Goal: Browse casually: Explore the website without a specific task or goal

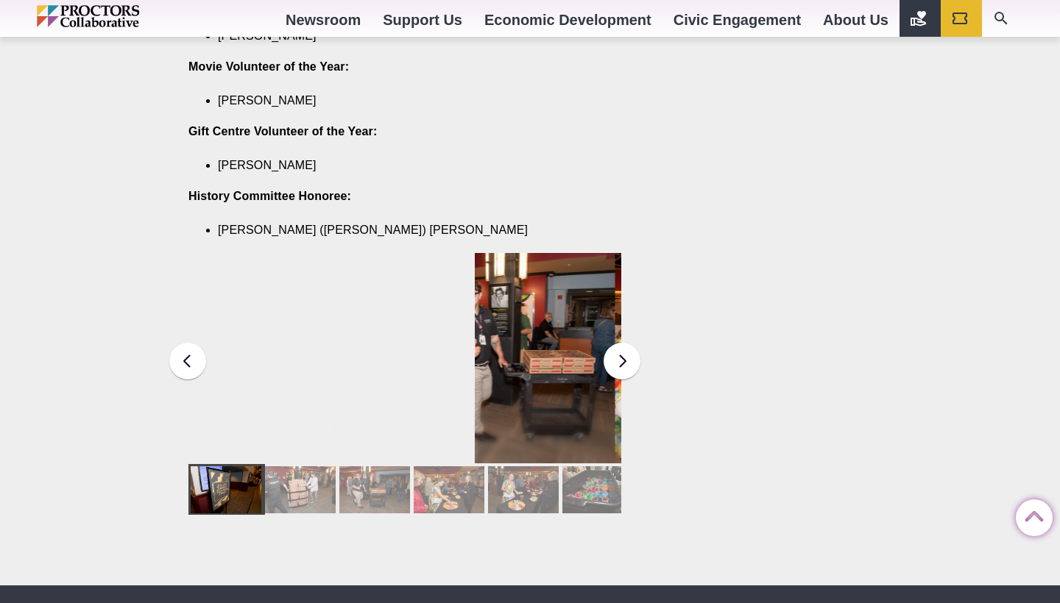
scroll to position [1905, 0]
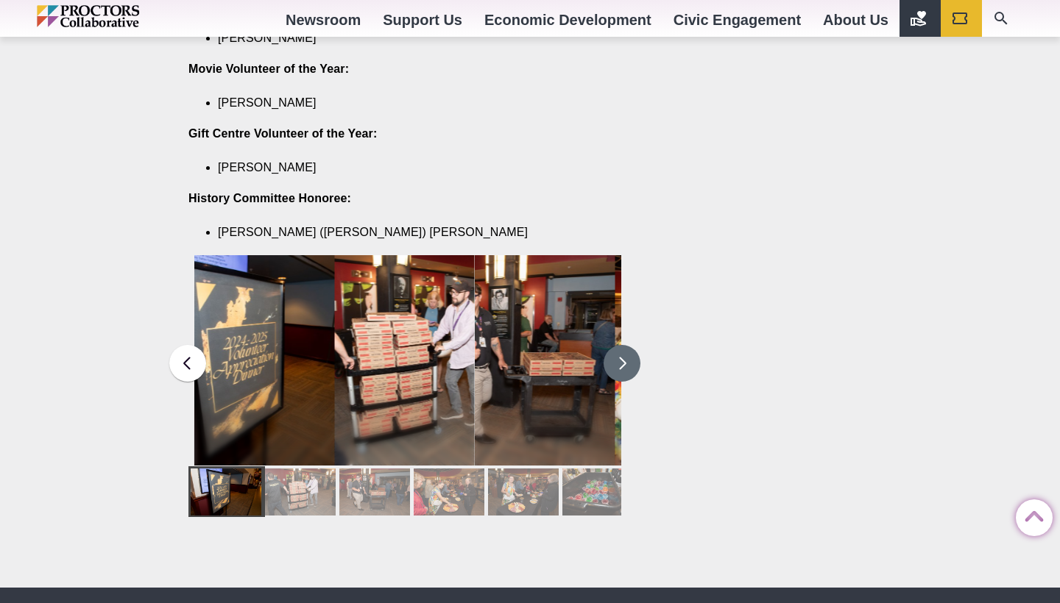
click at [617, 345] on button at bounding box center [621, 363] width 37 height 37
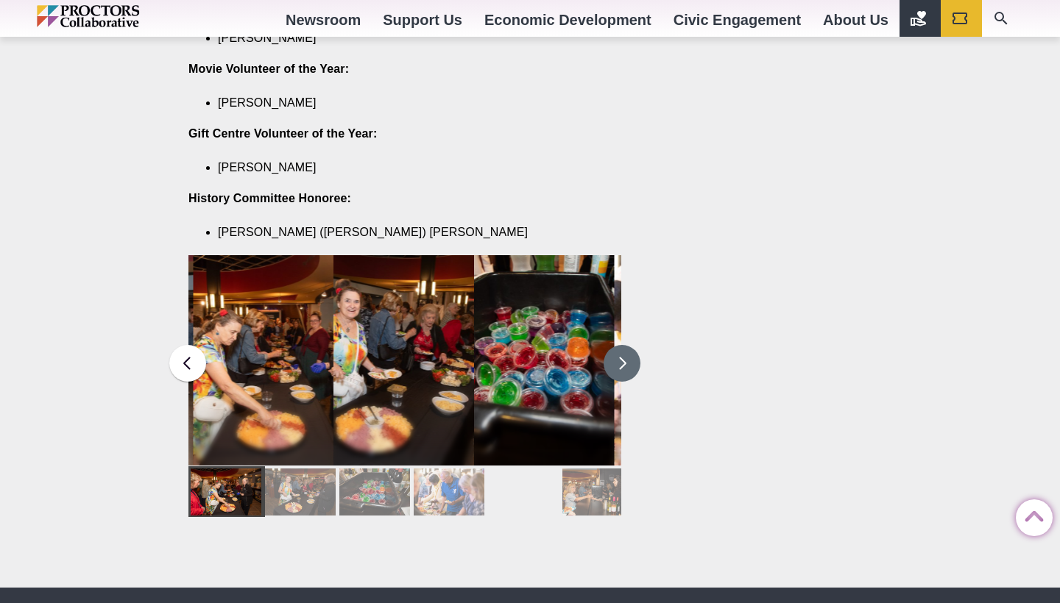
click at [617, 345] on button at bounding box center [621, 363] width 37 height 37
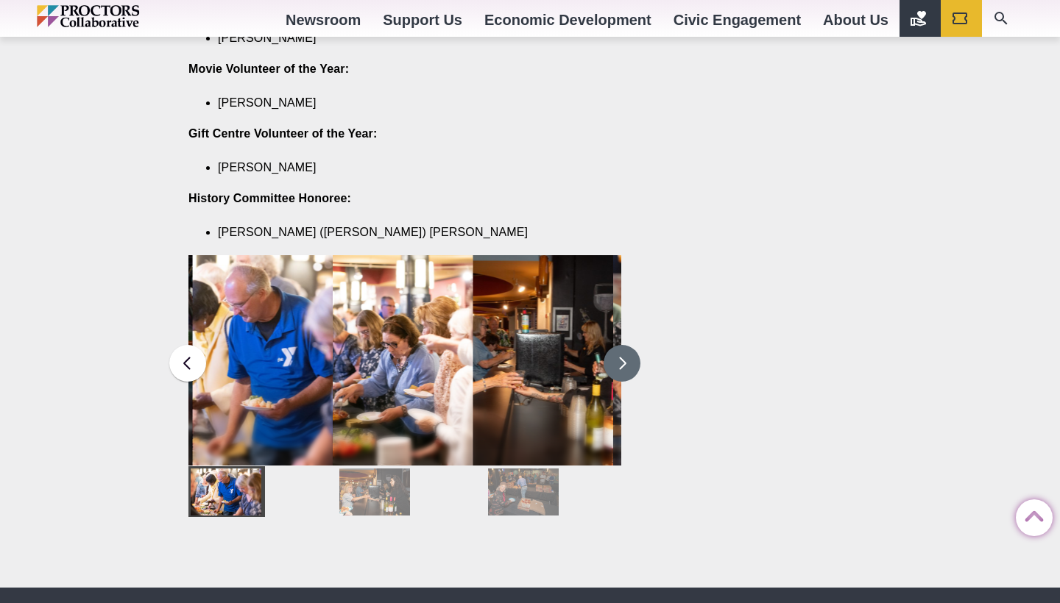
click at [620, 345] on button at bounding box center [621, 363] width 37 height 37
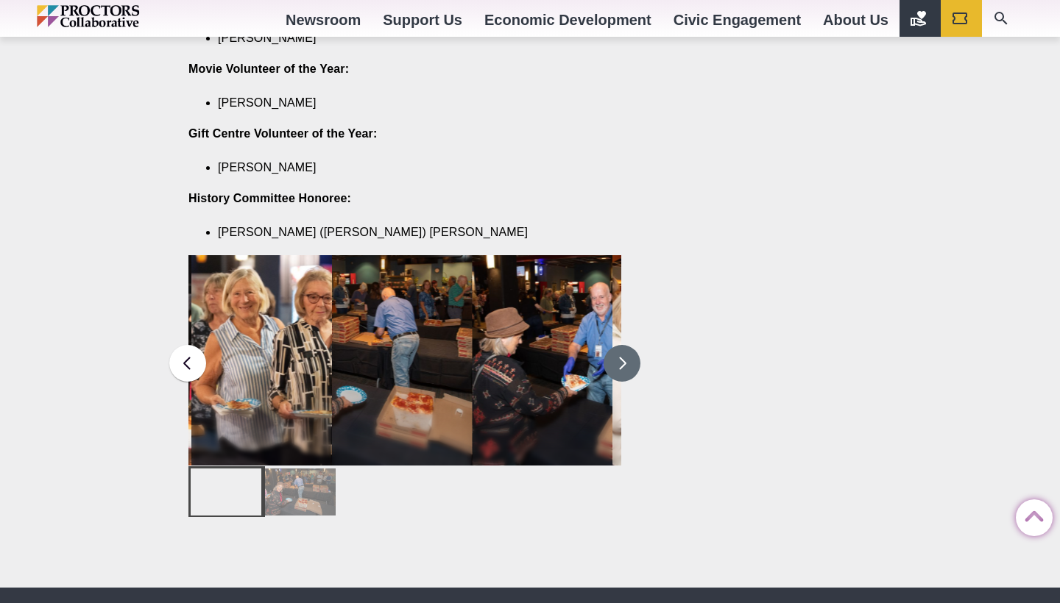
click at [620, 345] on button at bounding box center [621, 363] width 37 height 37
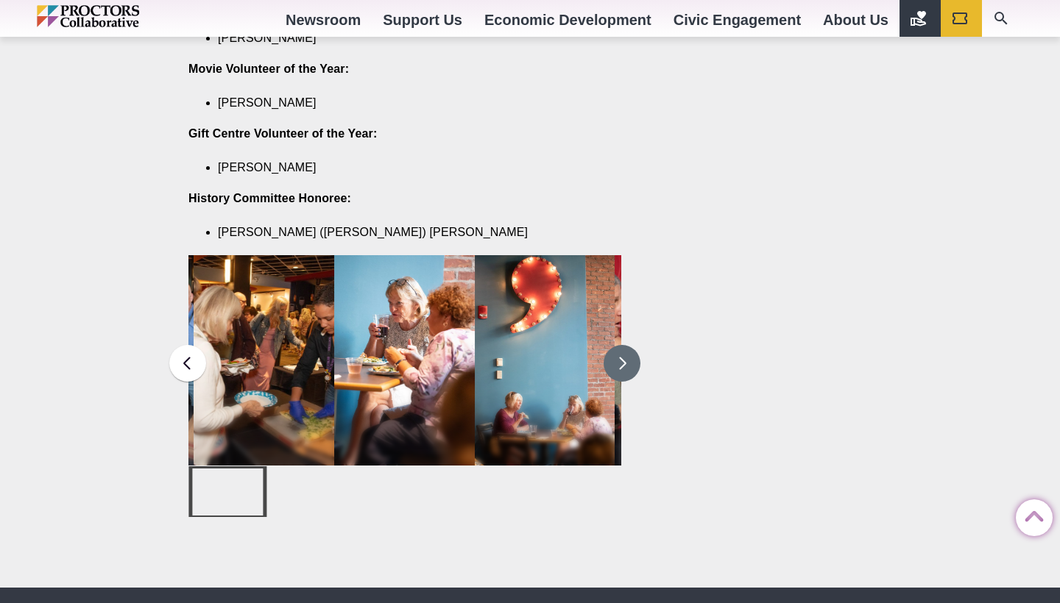
click at [620, 345] on button at bounding box center [621, 363] width 37 height 37
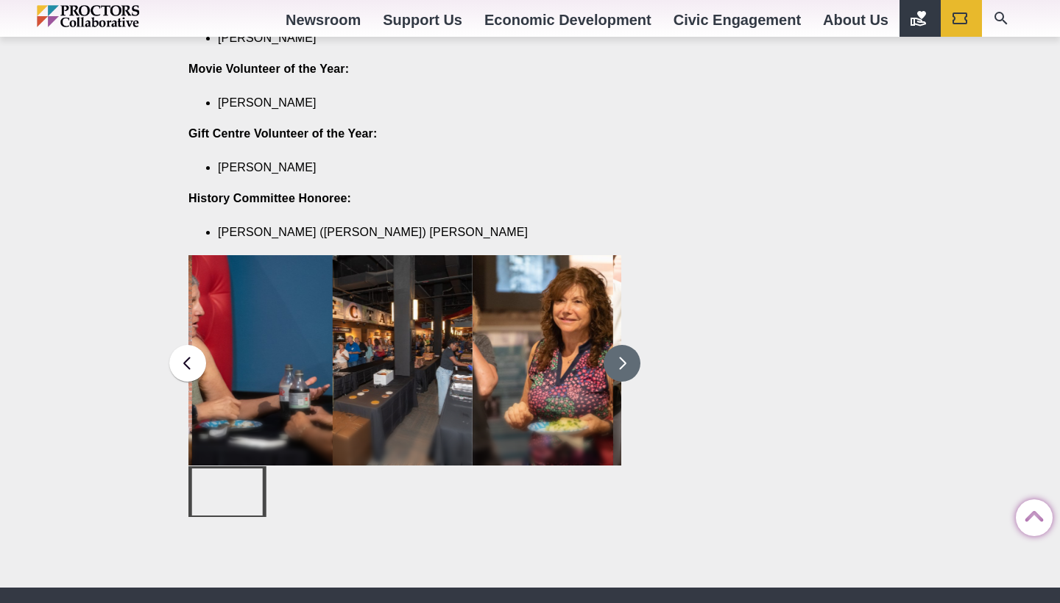
click at [620, 345] on button at bounding box center [621, 363] width 37 height 37
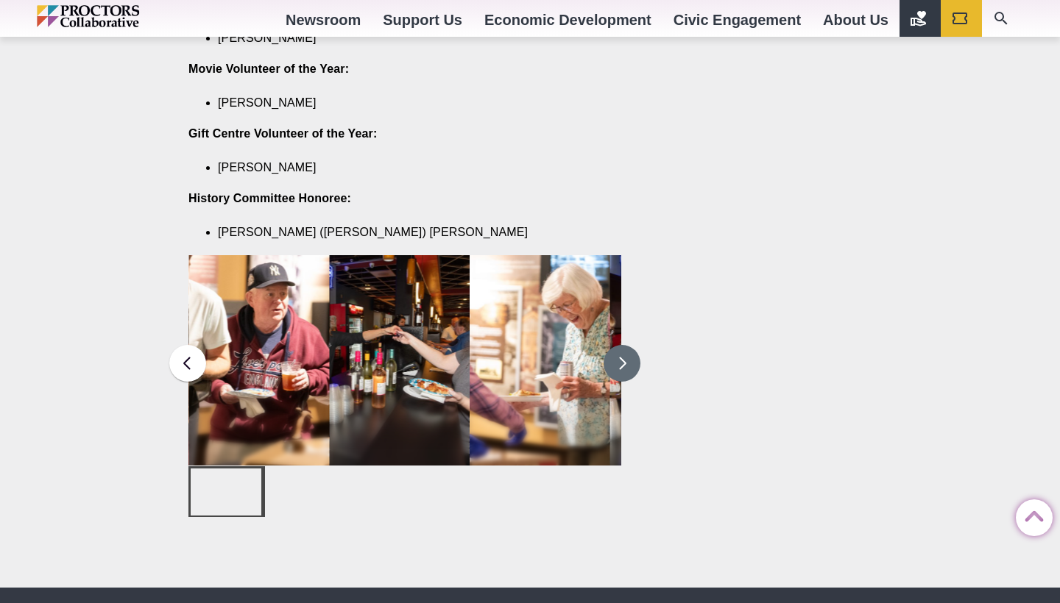
click at [620, 345] on button at bounding box center [621, 363] width 37 height 37
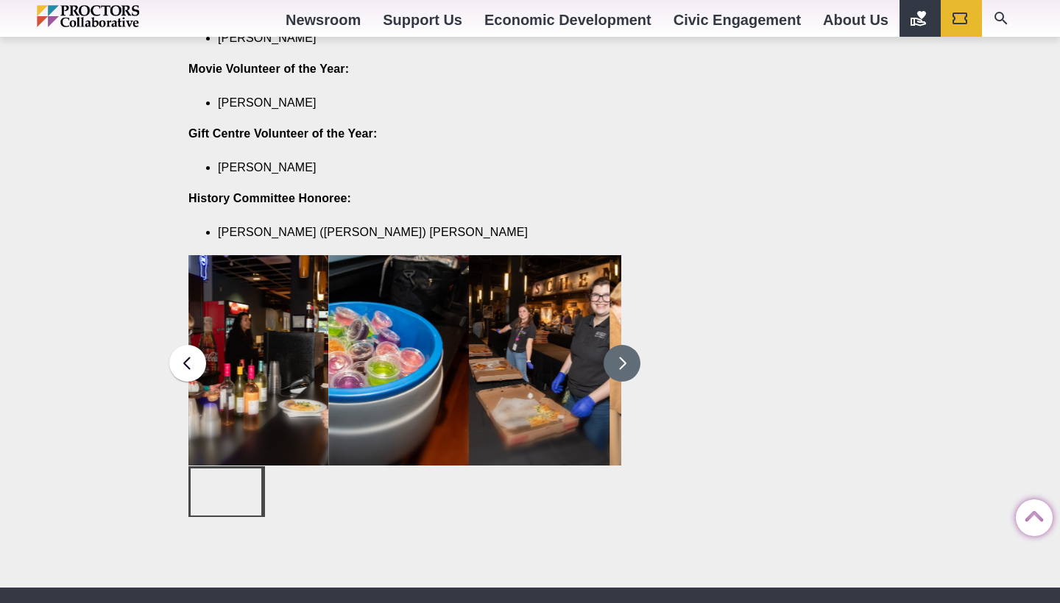
click at [620, 345] on button at bounding box center [621, 363] width 37 height 37
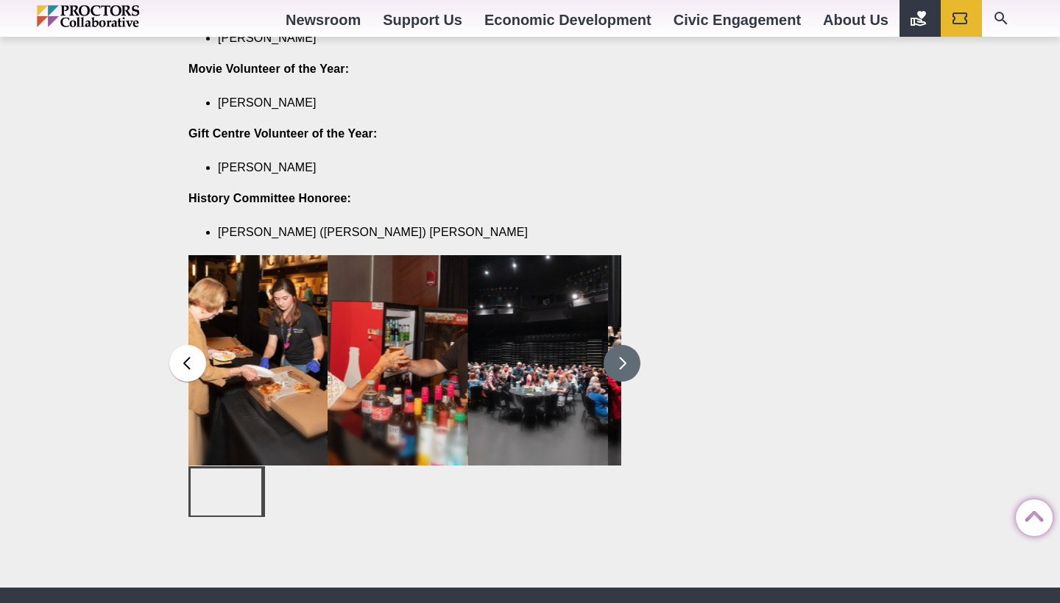
click at [620, 345] on button at bounding box center [621, 363] width 37 height 37
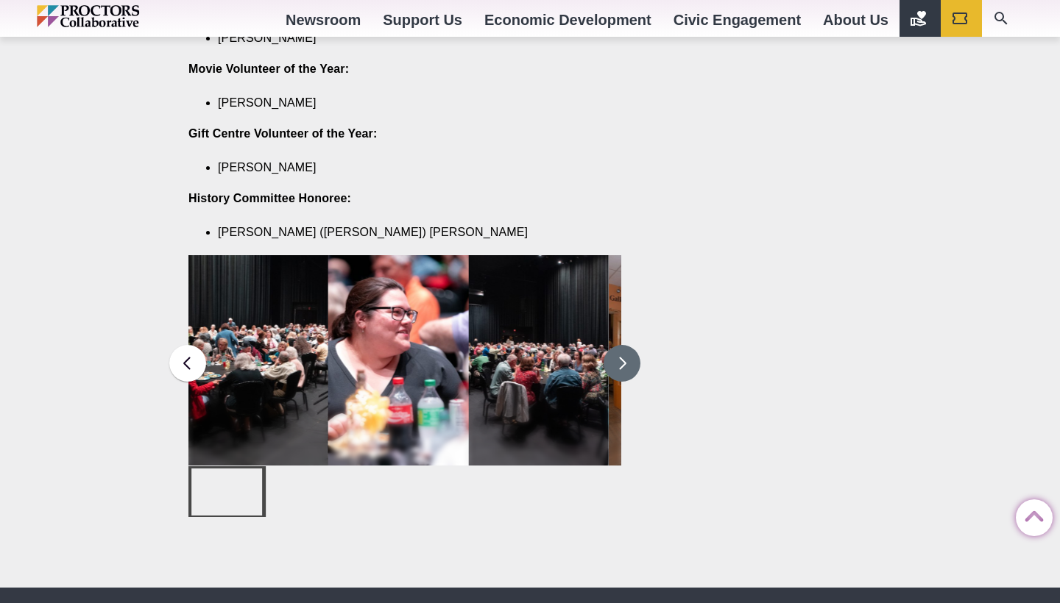
click at [620, 345] on button at bounding box center [621, 363] width 37 height 37
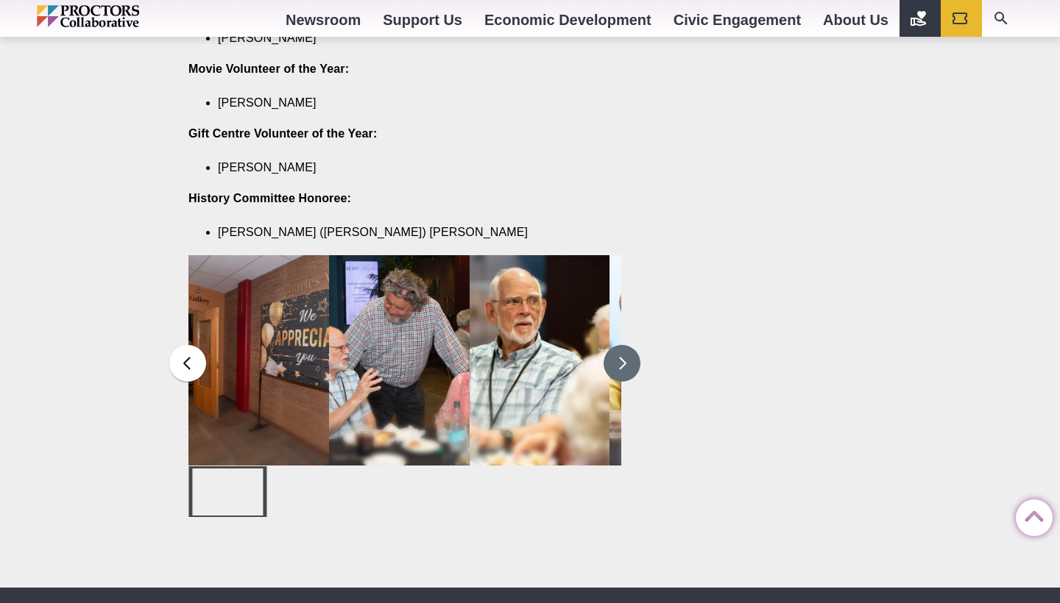
click at [620, 345] on button at bounding box center [621, 363] width 37 height 37
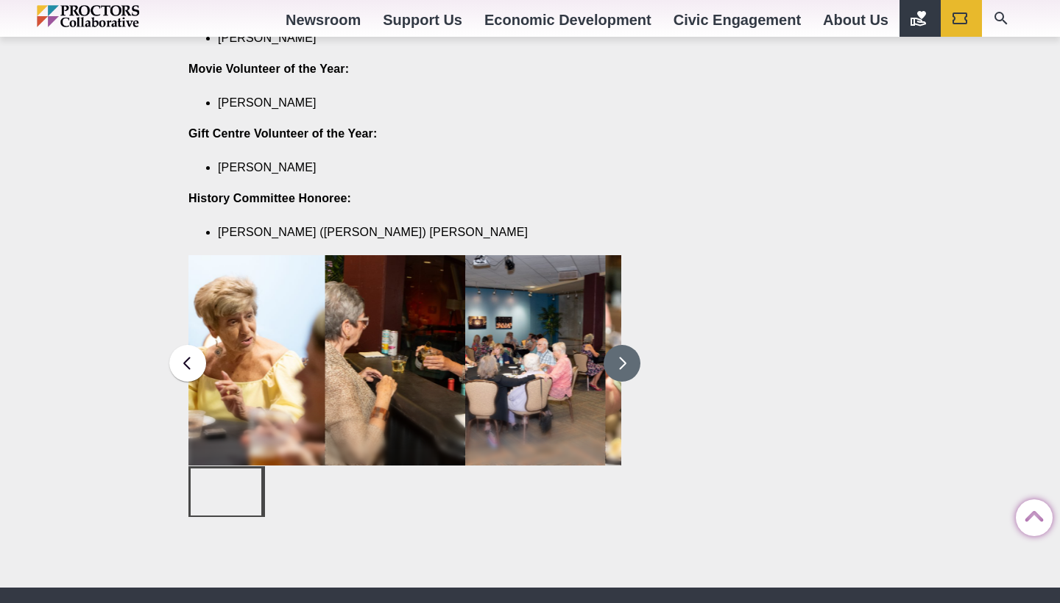
click at [620, 345] on button at bounding box center [621, 363] width 37 height 37
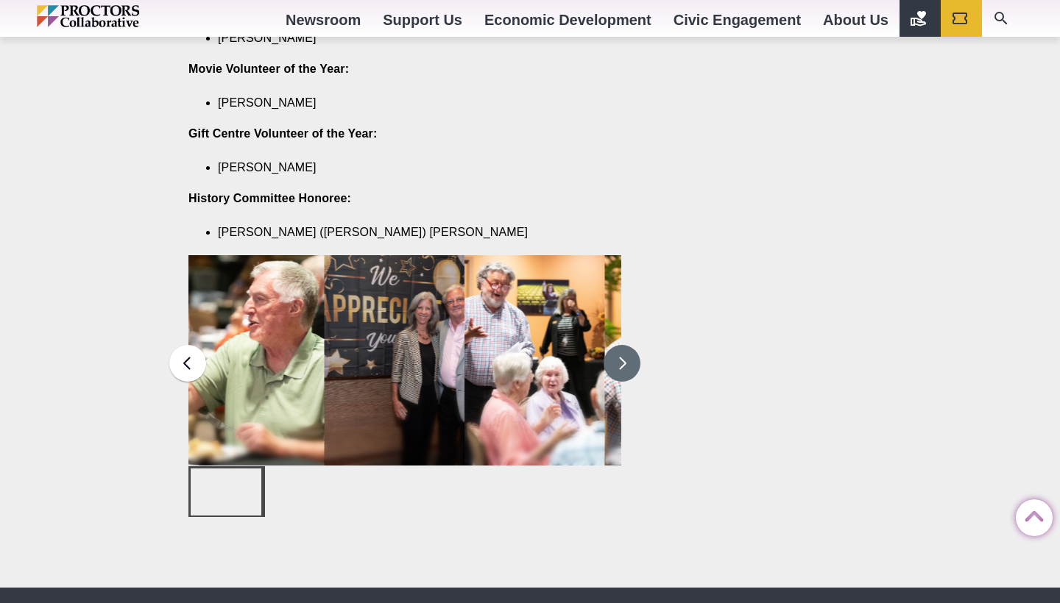
click at [620, 345] on button at bounding box center [621, 363] width 37 height 37
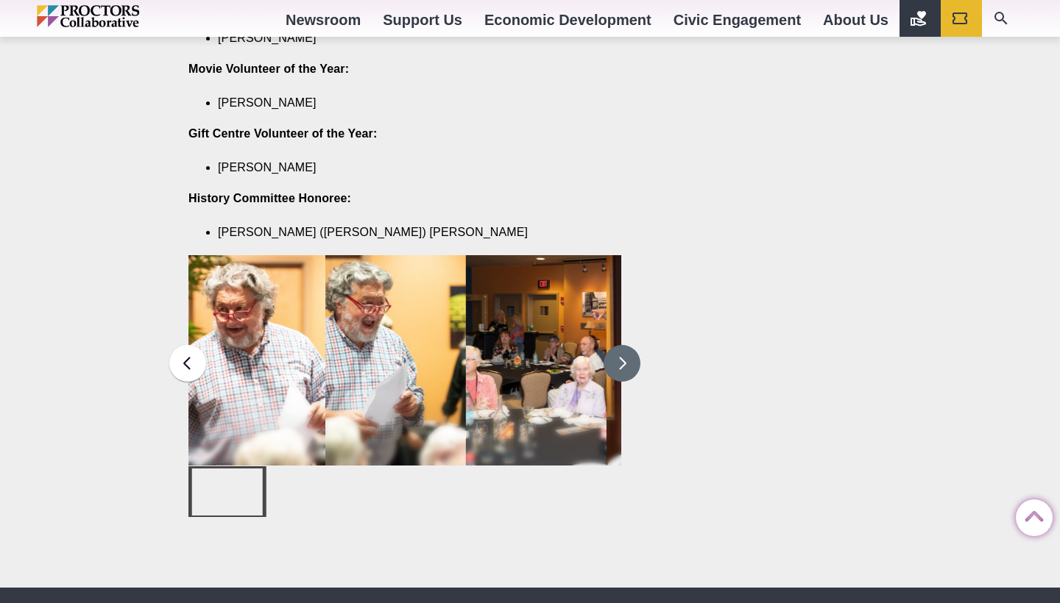
click at [620, 345] on button at bounding box center [621, 363] width 37 height 37
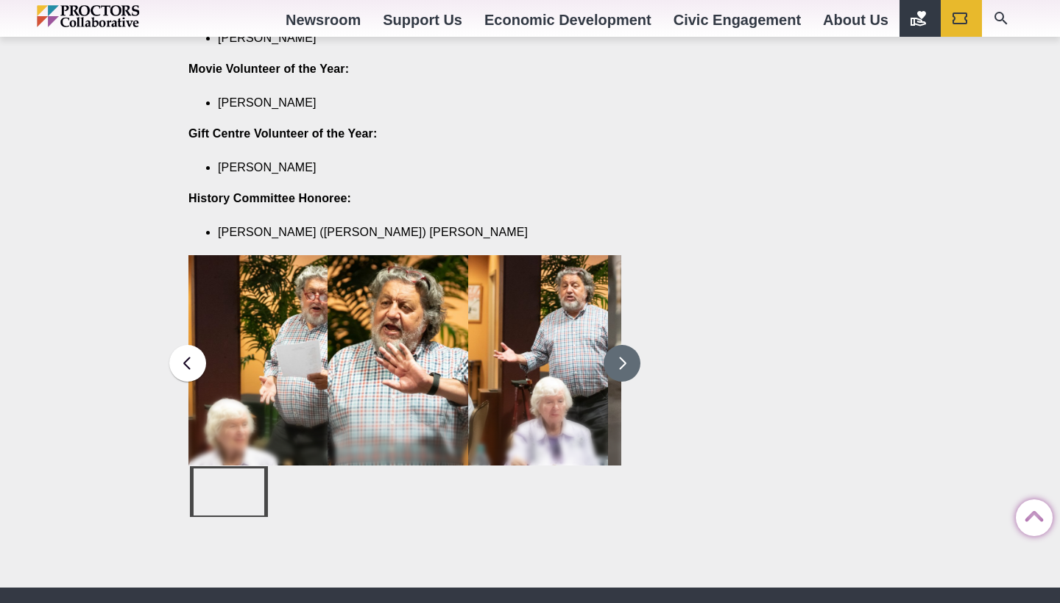
click at [620, 345] on button at bounding box center [621, 363] width 37 height 37
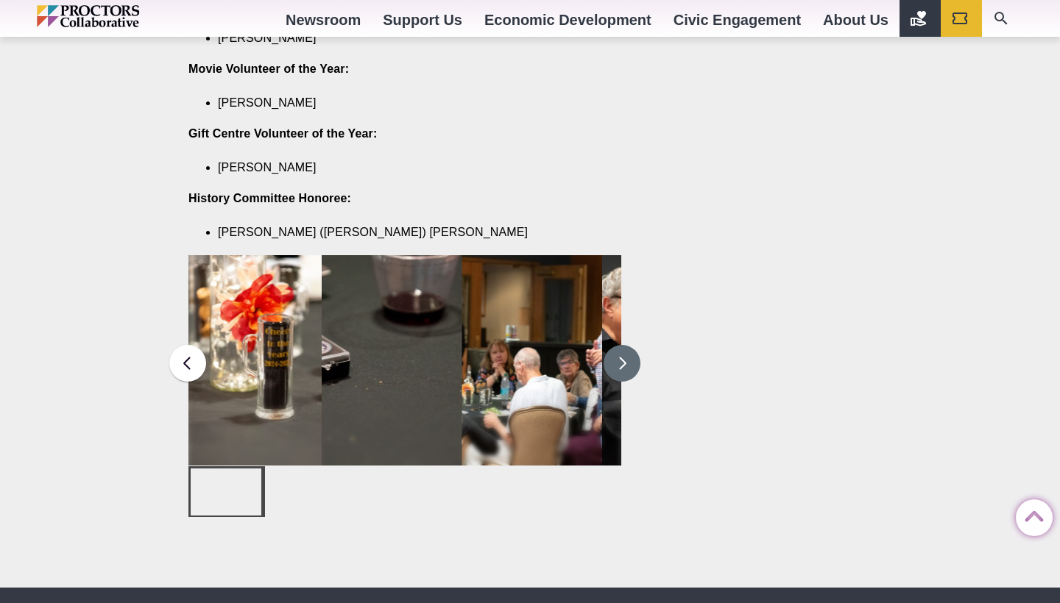
click at [620, 345] on button at bounding box center [621, 363] width 37 height 37
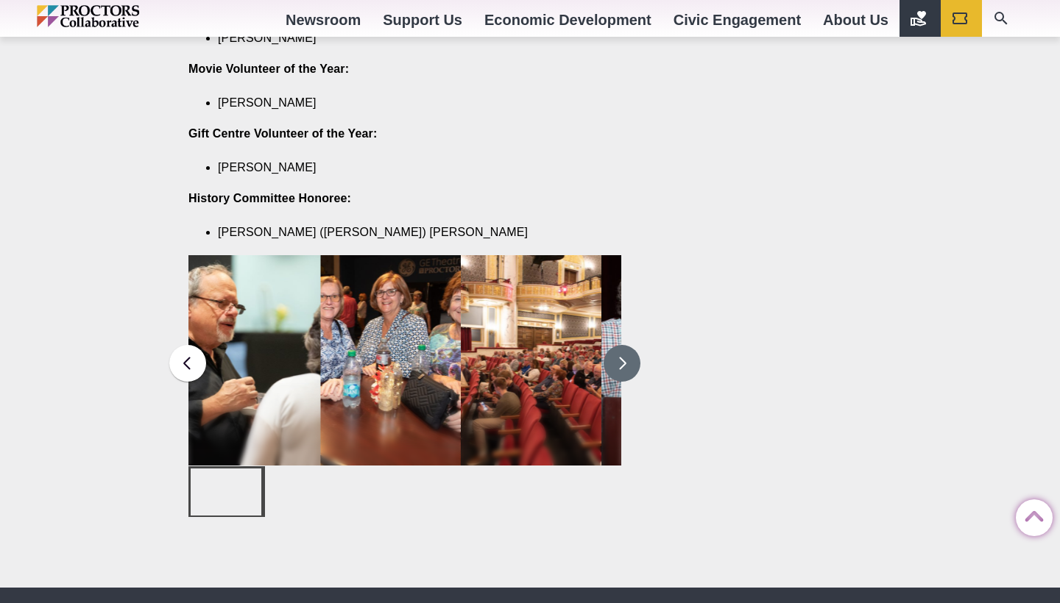
click at [620, 345] on button at bounding box center [621, 363] width 37 height 37
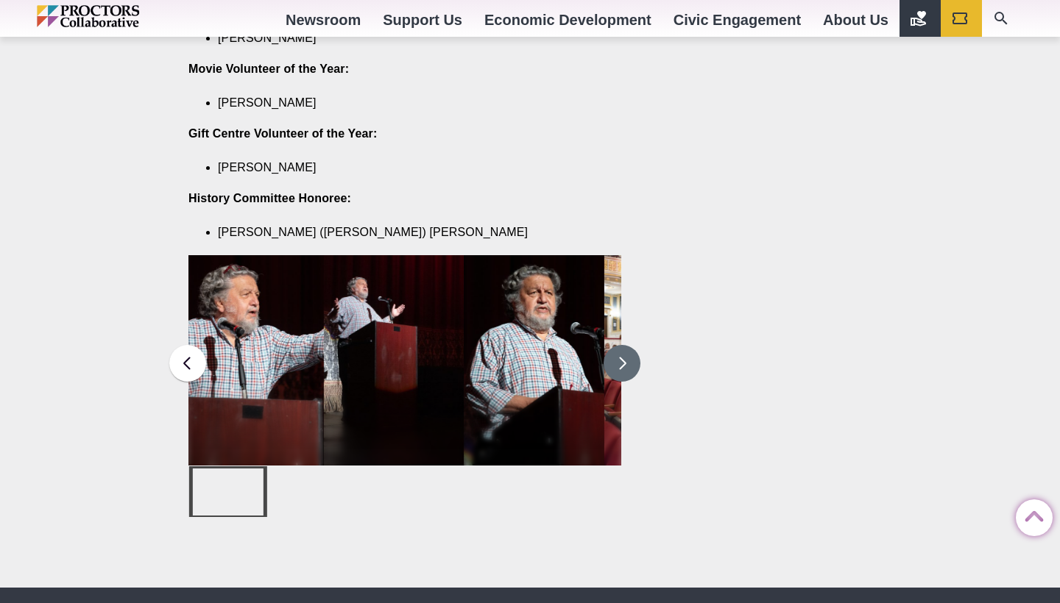
click at [620, 345] on button at bounding box center [621, 363] width 37 height 37
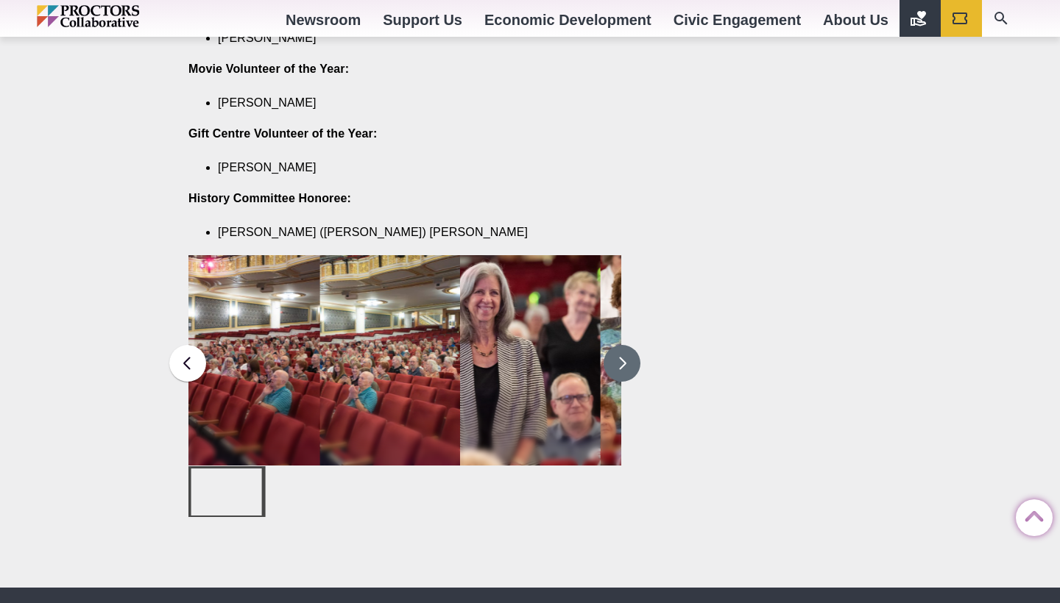
click at [620, 345] on button at bounding box center [621, 363] width 37 height 37
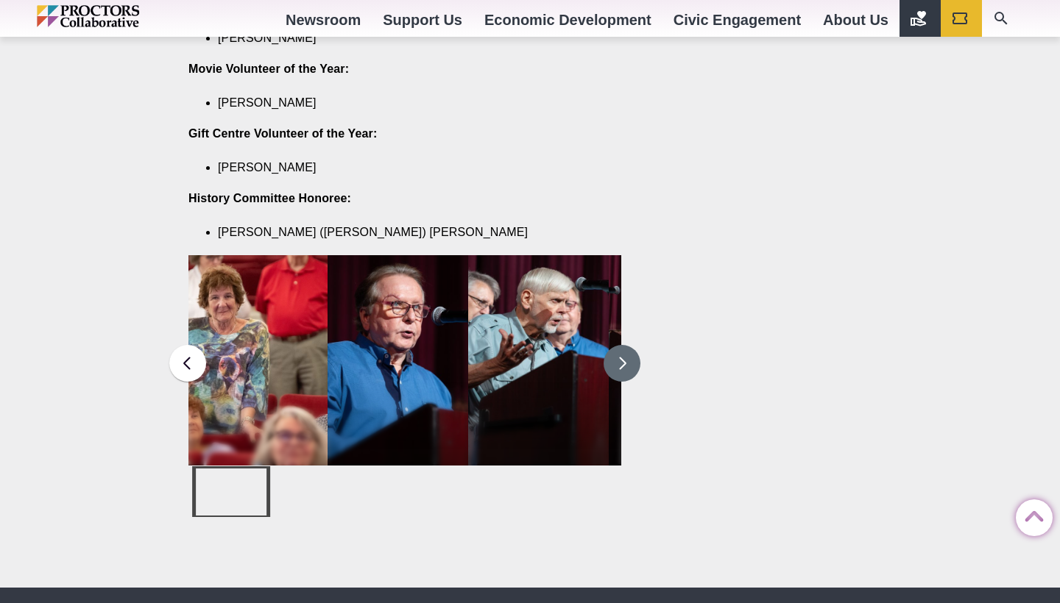
click at [620, 345] on button at bounding box center [621, 363] width 37 height 37
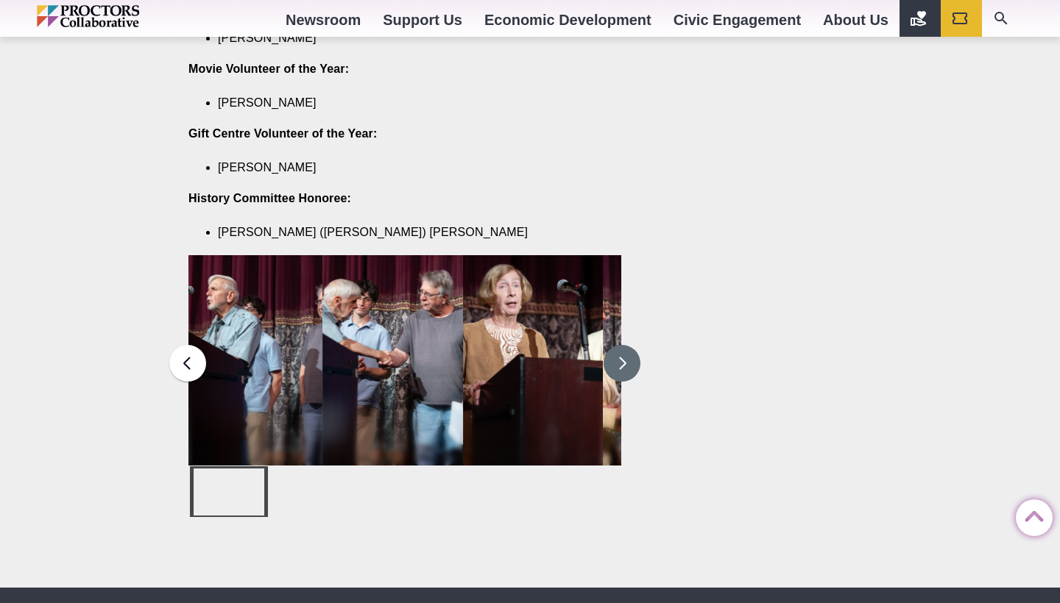
click at [620, 345] on button at bounding box center [621, 363] width 37 height 37
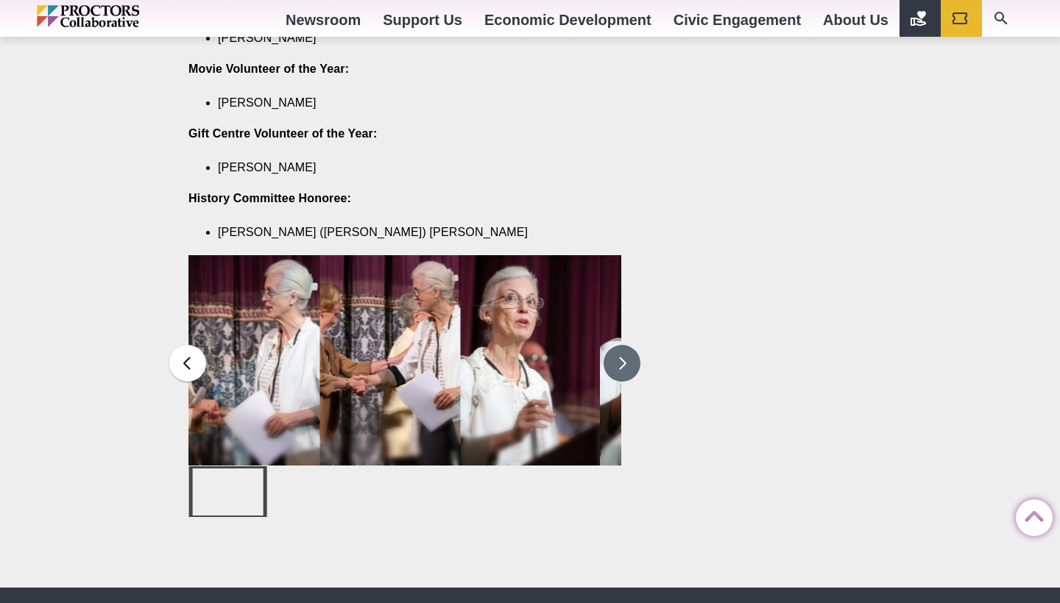
click at [620, 345] on button at bounding box center [621, 363] width 37 height 37
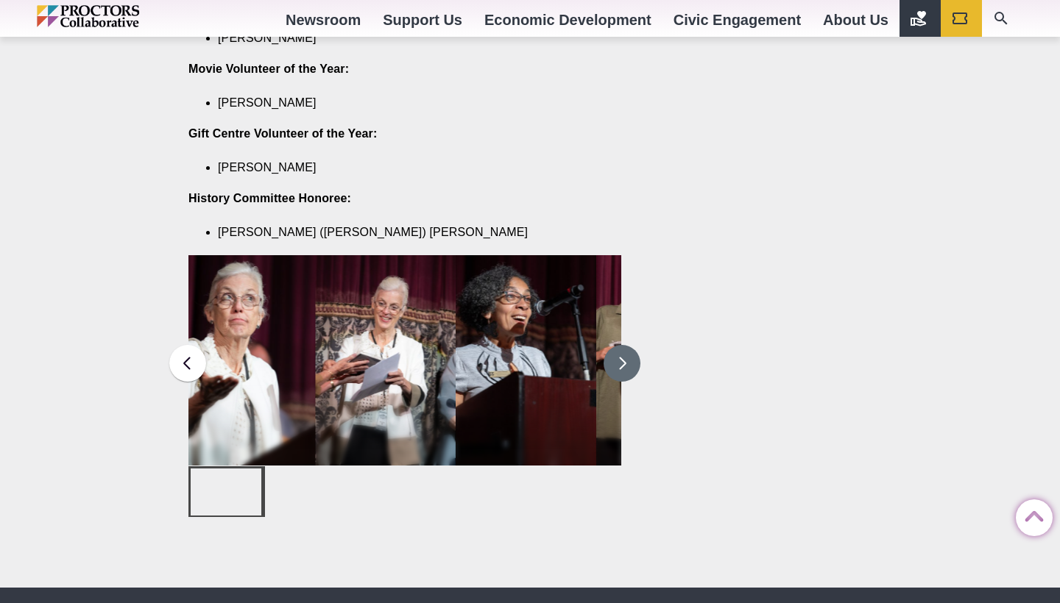
click at [620, 345] on button at bounding box center [621, 363] width 37 height 37
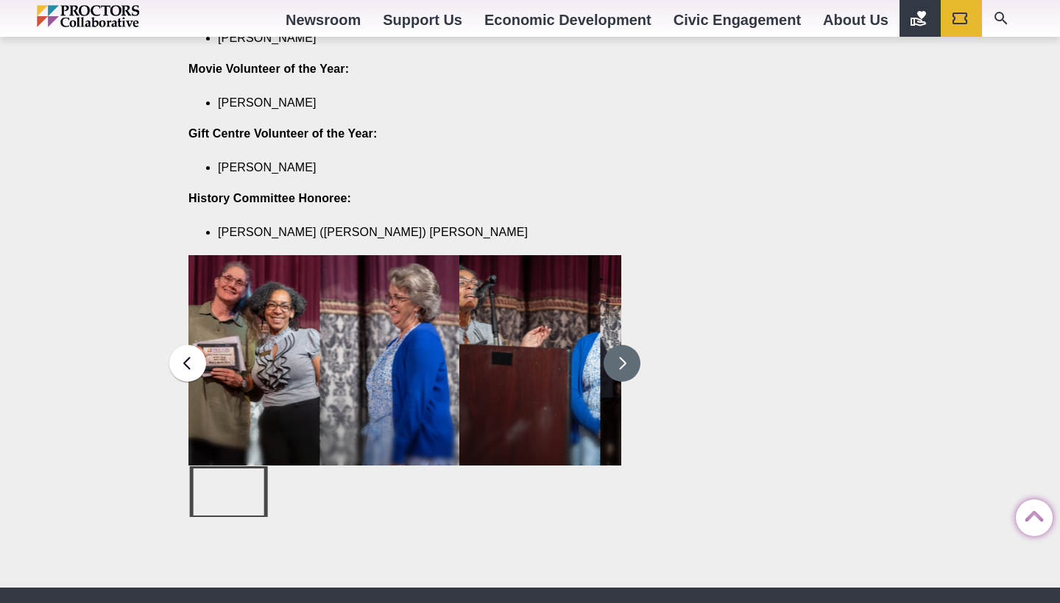
click at [620, 345] on button at bounding box center [621, 363] width 37 height 37
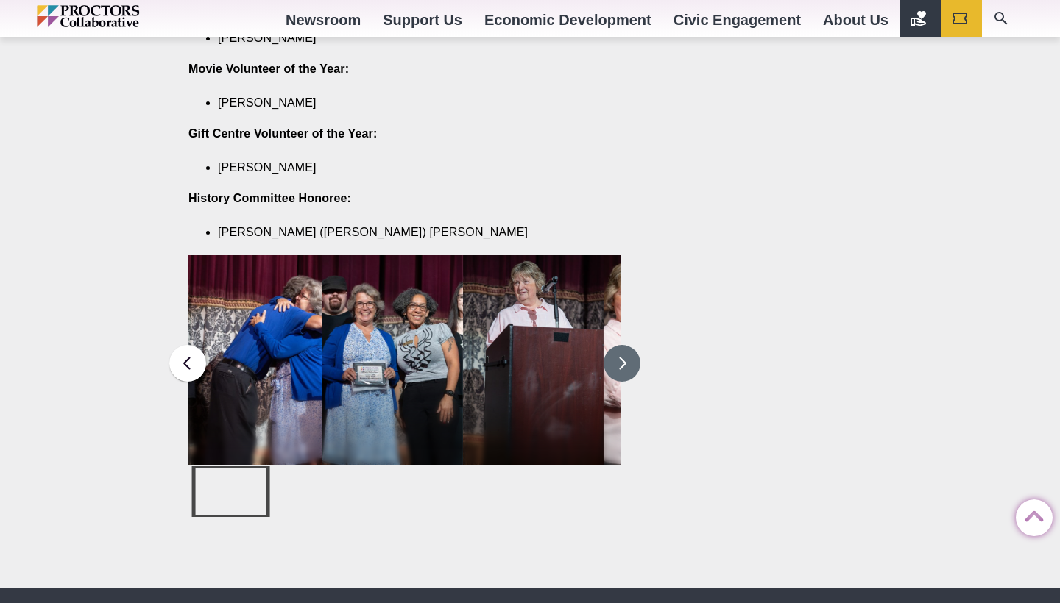
click at [620, 345] on button at bounding box center [621, 363] width 37 height 37
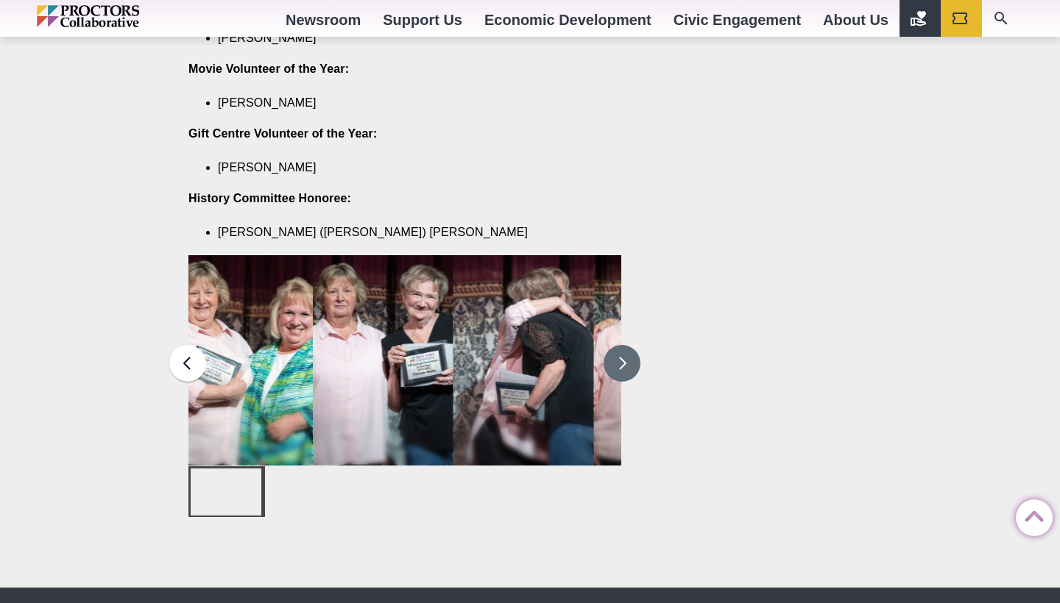
click at [620, 345] on button at bounding box center [621, 363] width 37 height 37
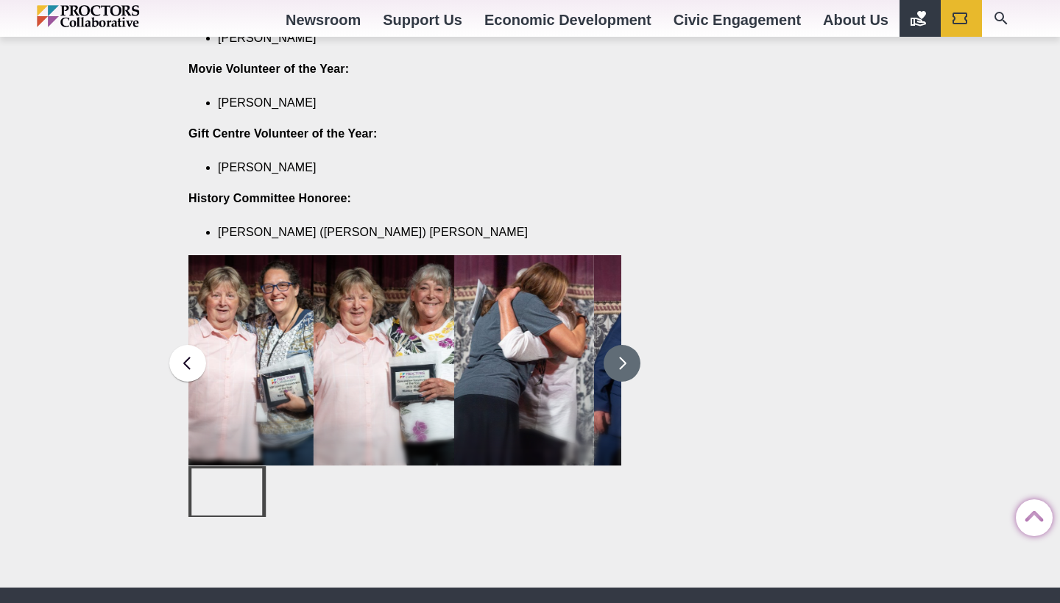
click at [620, 345] on button at bounding box center [621, 363] width 37 height 37
